Goal: Browse casually

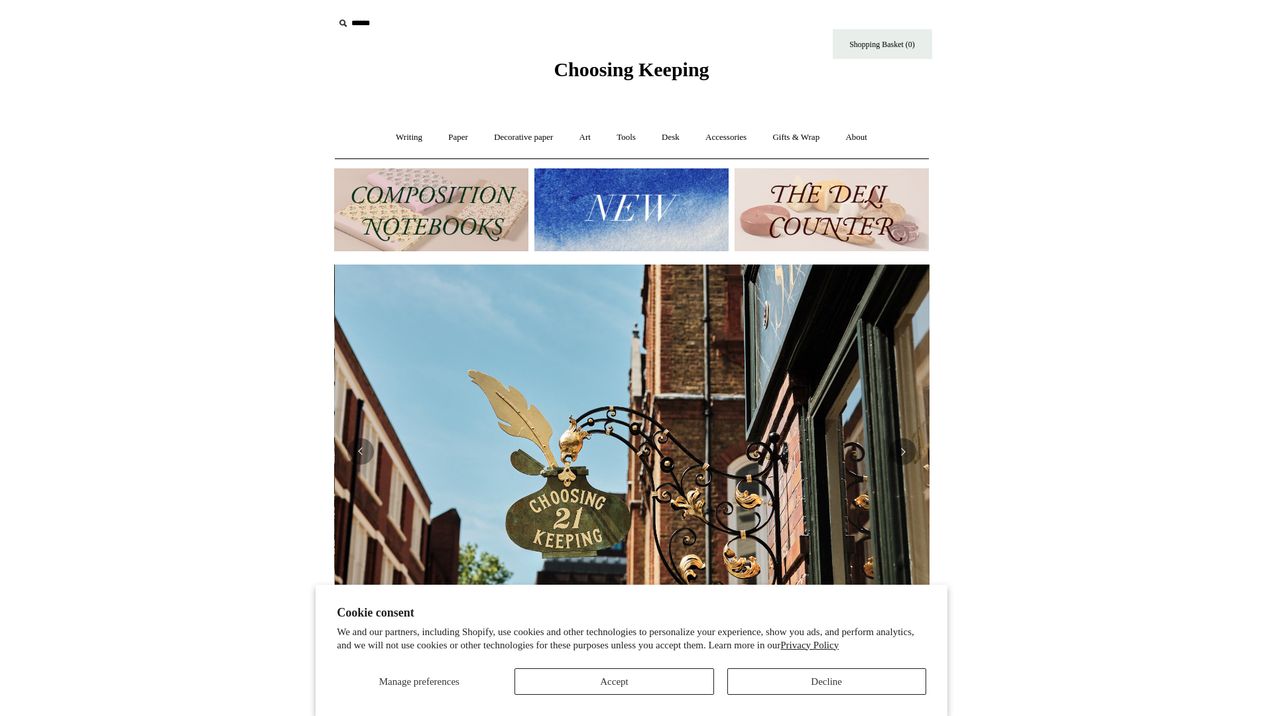
scroll to position [0, 595]
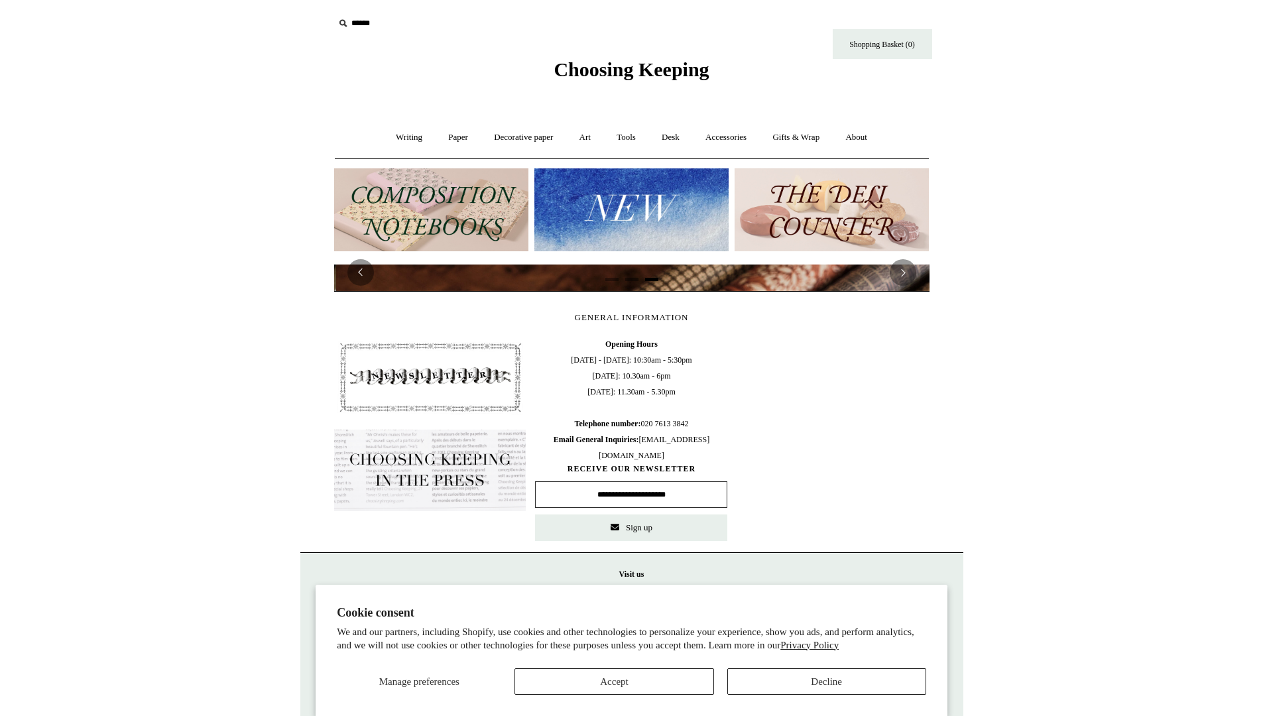
scroll to position [0, 1191]
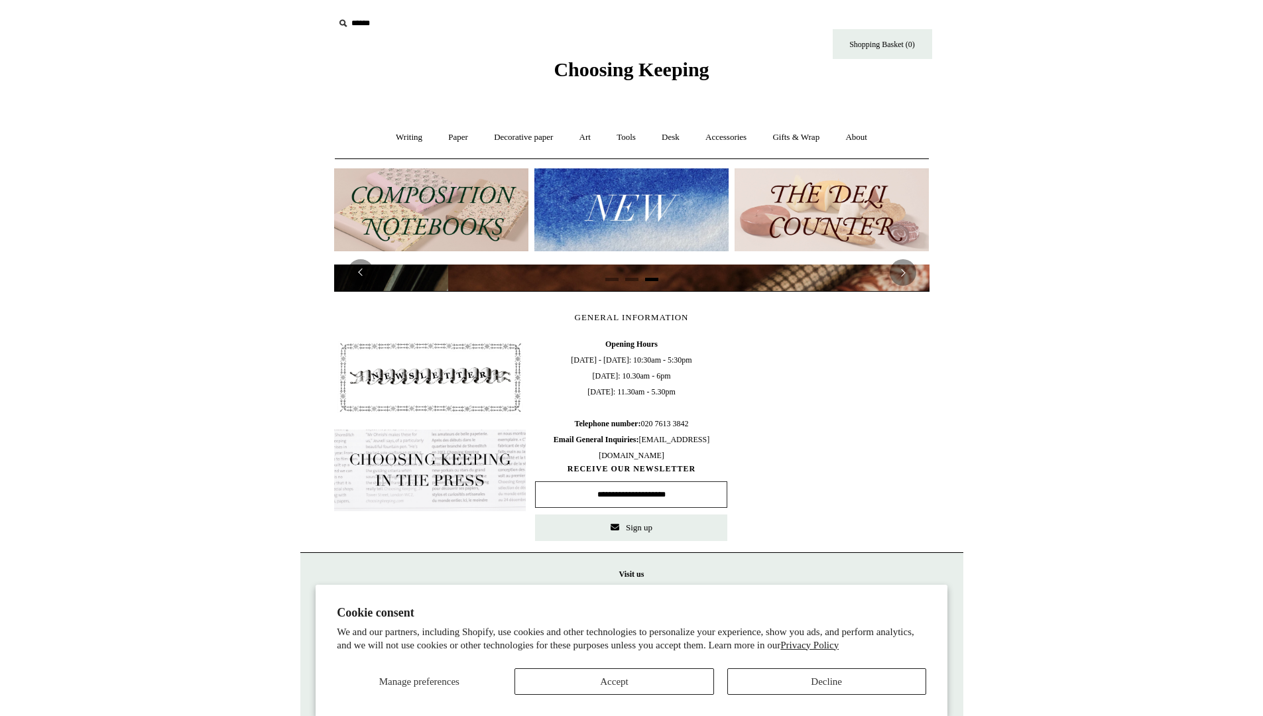
scroll to position [0, 1191]
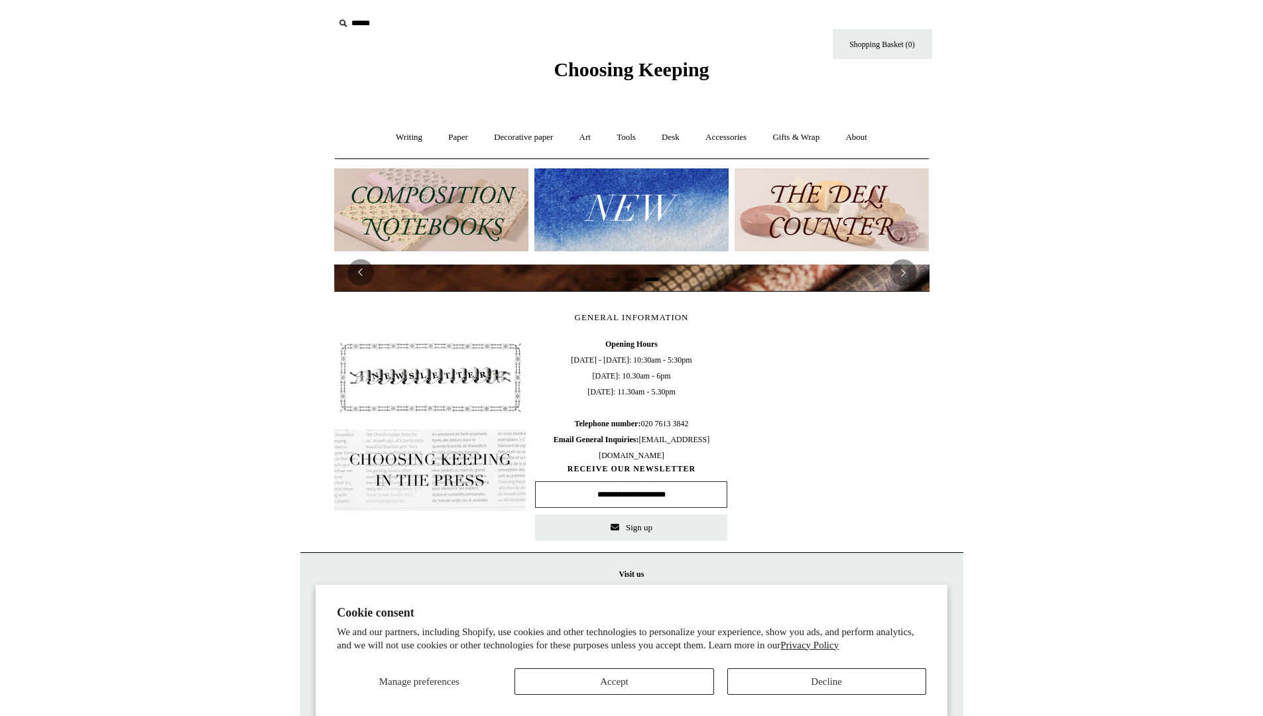
scroll to position [0, 1191]
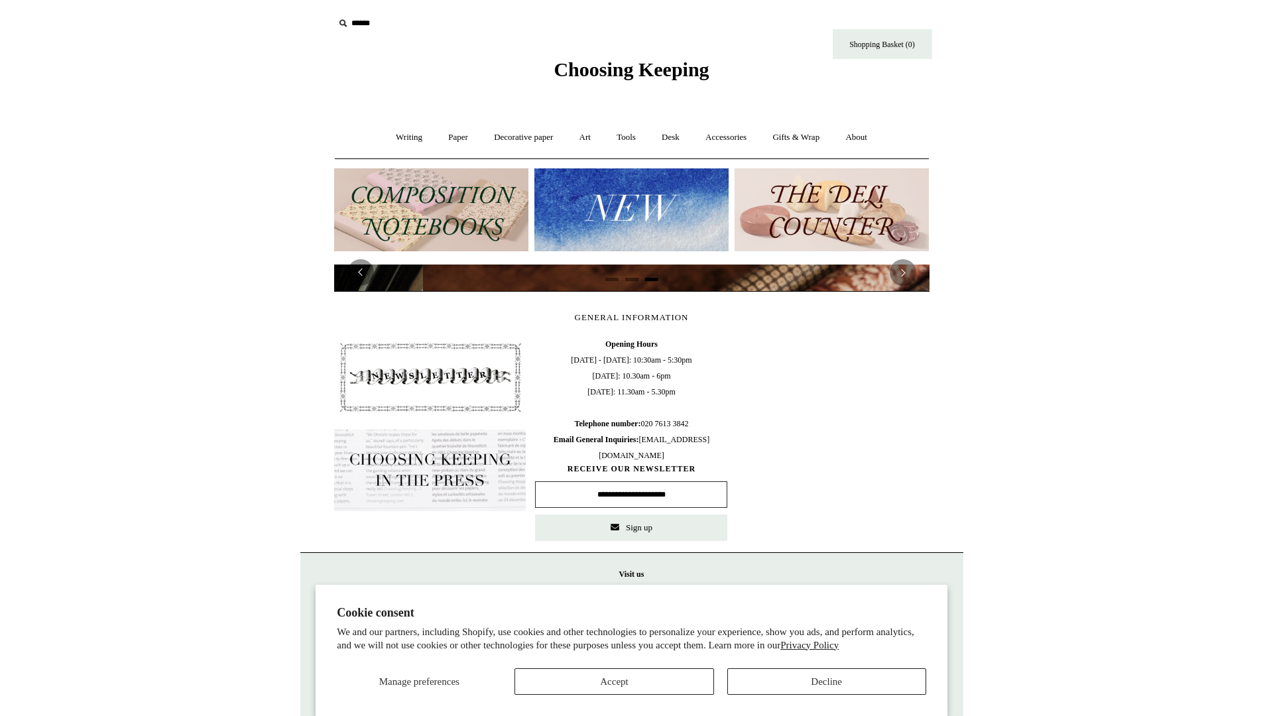
scroll to position [0, 1191]
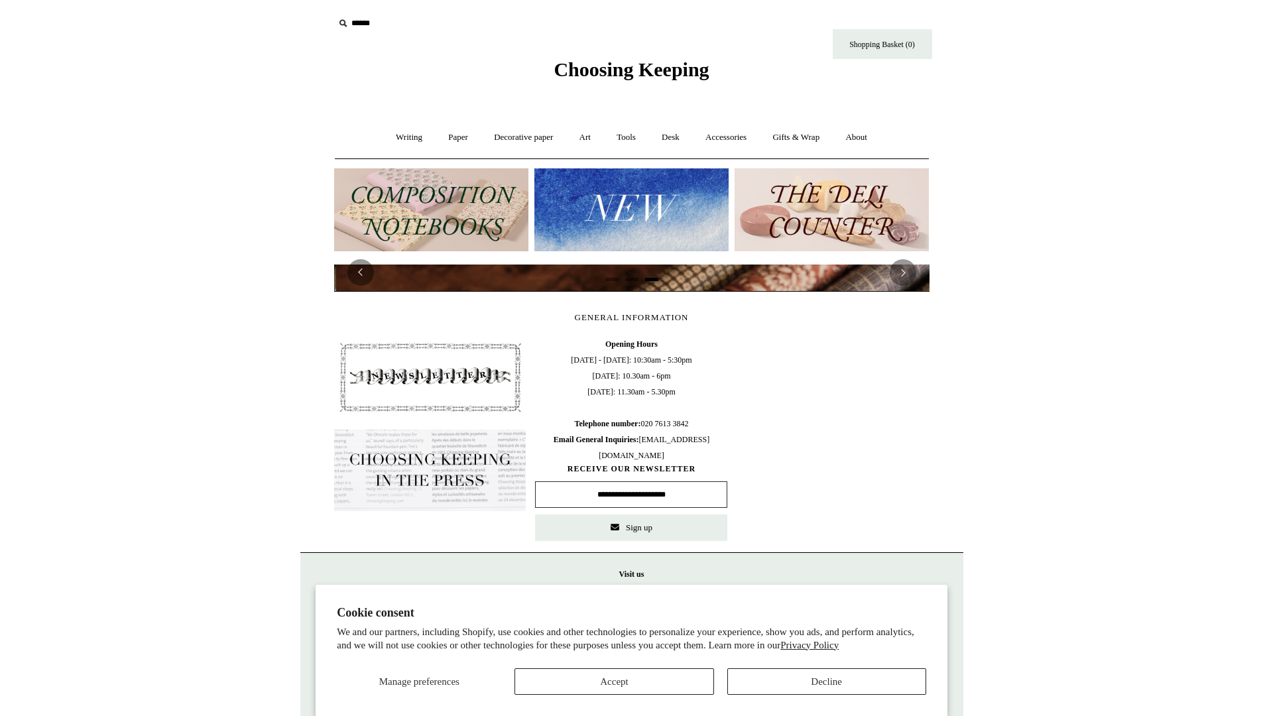
scroll to position [0, 1191]
